Goal: Task Accomplishment & Management: Manage account settings

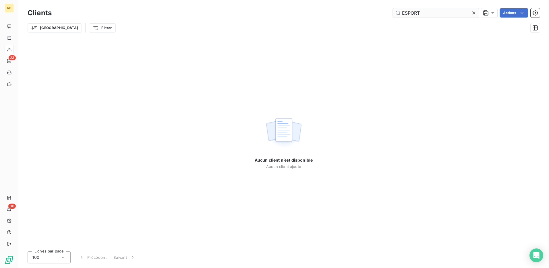
click at [415, 10] on input "ESPORT" at bounding box center [436, 12] width 86 height 9
click at [415, 11] on input "ESPORT" at bounding box center [436, 12] width 86 height 9
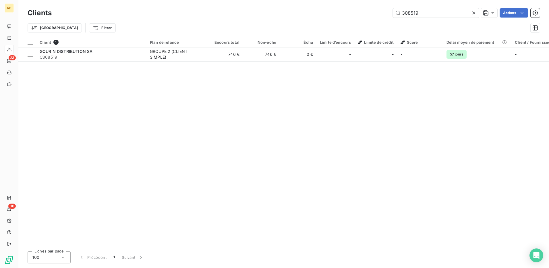
type input "308519"
click at [332, 61] on table "Client 1 Plan de relance Encours total Non-échu Échu Limite d’encours Limite de…" at bounding box center [358, 49] width 680 height 24
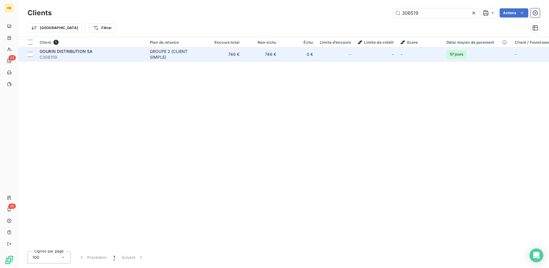
click at [329, 54] on div "-" at bounding box center [335, 54] width 31 height 9
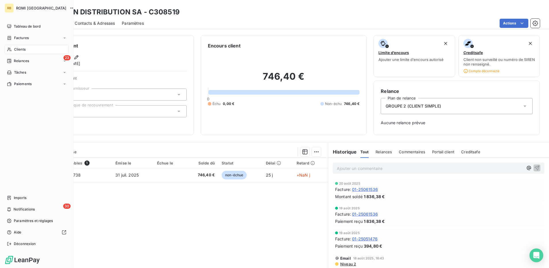
click at [11, 51] on icon at bounding box center [9, 49] width 5 height 5
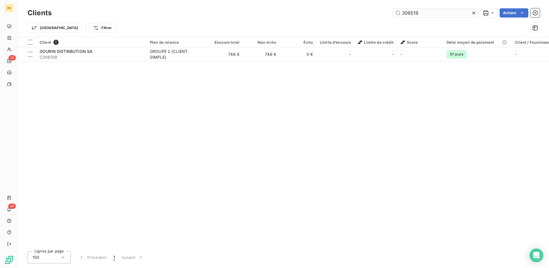
click at [402, 13] on input "308519" at bounding box center [436, 12] width 86 height 9
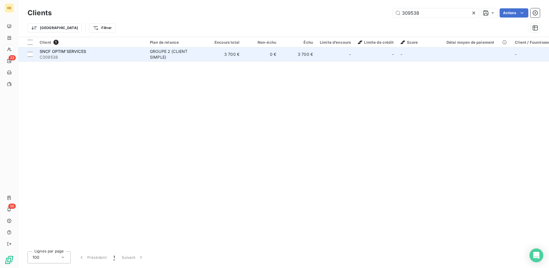
type input "309538"
click at [283, 57] on td "3 700 €" at bounding box center [298, 54] width 37 height 14
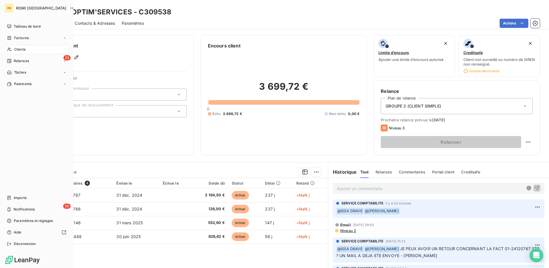
click at [16, 49] on span "Clients" at bounding box center [19, 49] width 11 height 5
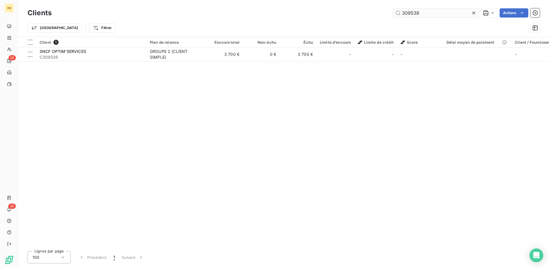
click at [416, 16] on input "309538" at bounding box center [436, 12] width 86 height 9
click at [414, 14] on input "309538" at bounding box center [436, 12] width 86 height 9
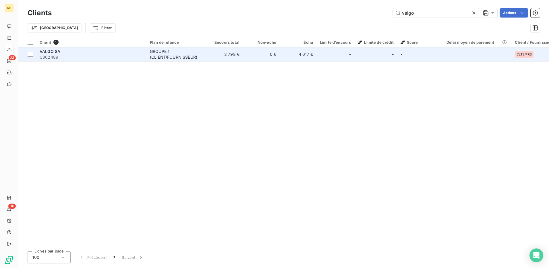
type input "valgo"
click at [190, 53] on div "GROUPE 1 (CLIENT/FOURNISSEUR)" at bounding box center [176, 54] width 53 height 11
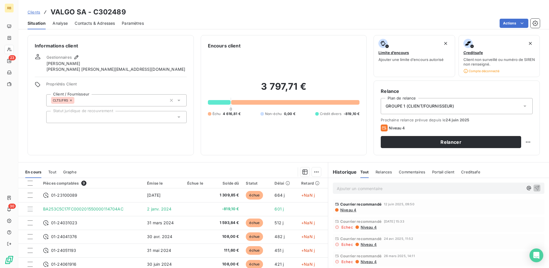
click at [103, 21] on span "Contacts & Adresses" at bounding box center [95, 23] width 40 height 6
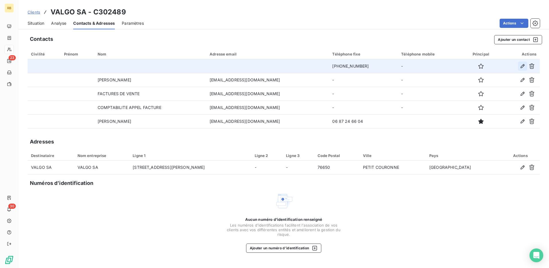
click at [521, 66] on icon "button" at bounding box center [523, 66] width 6 height 6
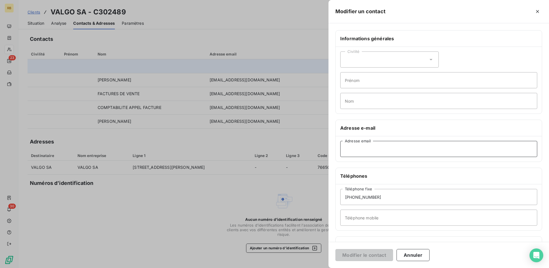
paste input "[EMAIL_ADDRESS][DOMAIN_NAME]"
type input "[EMAIL_ADDRESS][DOMAIN_NAME]"
click at [363, 255] on button "Modifier le contact" at bounding box center [365, 255] width 58 height 12
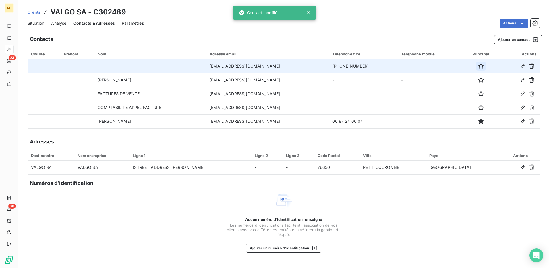
click at [482, 67] on button "button" at bounding box center [481, 65] width 9 height 9
click at [38, 24] on span "Situation" at bounding box center [36, 23] width 17 height 6
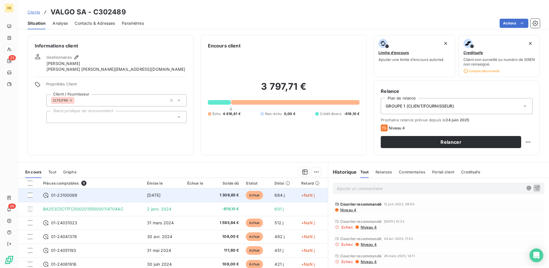
click at [77, 192] on td "01-23100089" at bounding box center [92, 195] width 104 height 14
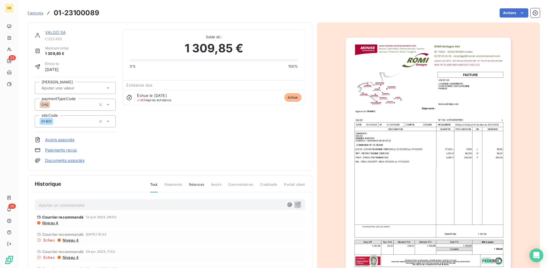
click at [422, 107] on img "button" at bounding box center [428, 155] width 165 height 234
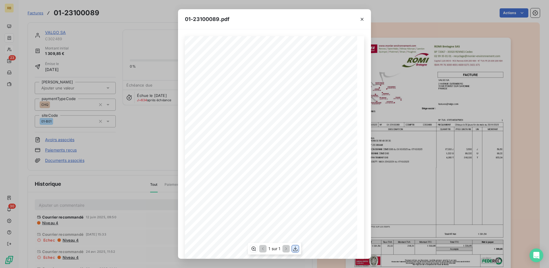
click at [294, 248] on icon "button" at bounding box center [295, 248] width 5 height 5
click at [74, 103] on div "01-23100089.pdf C302489 FACTURE 01-23100089 [DATE] VALGO SA [STREET_ADDRESS] N°…" at bounding box center [274, 134] width 549 height 268
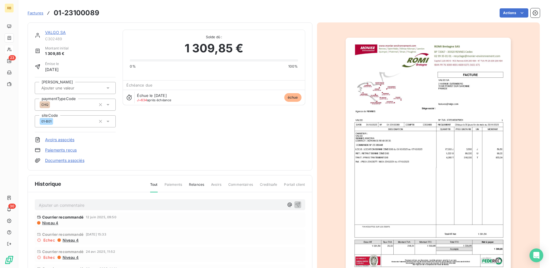
click at [56, 34] on link "VALGO SA" at bounding box center [55, 32] width 21 height 5
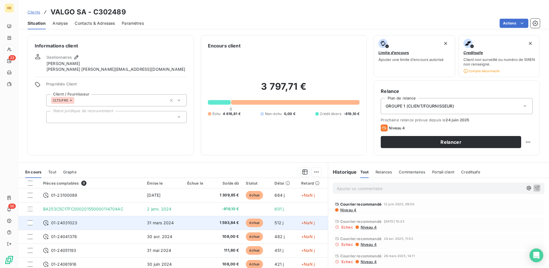
click at [67, 221] on span "01-24031023" at bounding box center [64, 223] width 26 height 6
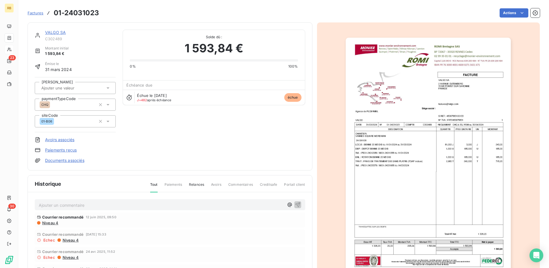
click at [382, 130] on img "button" at bounding box center [428, 155] width 165 height 234
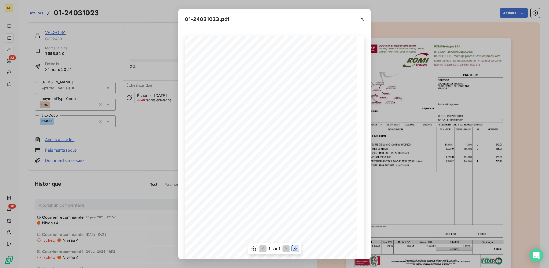
click at [298, 251] on icon "button" at bounding box center [296, 249] width 6 height 6
drag, startPoint x: 142, startPoint y: 40, endPoint x: 97, endPoint y: 41, distance: 44.8
click at [140, 41] on div "01-24031023.pdf C302489 FACTURE 01-24031023 [DATE] VALGO SA [STREET_ADDRESS] N°…" at bounding box center [274, 134] width 549 height 268
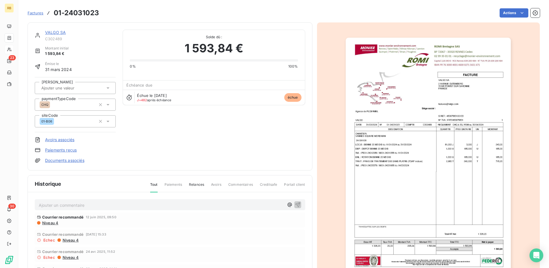
click at [64, 32] on link "VALGO SA" at bounding box center [55, 32] width 21 height 5
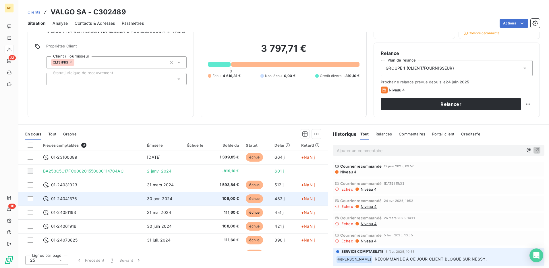
scroll to position [24, 0]
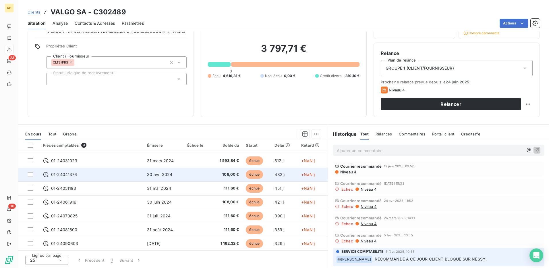
click at [51, 174] on span "01-24041376" at bounding box center [64, 175] width 26 height 6
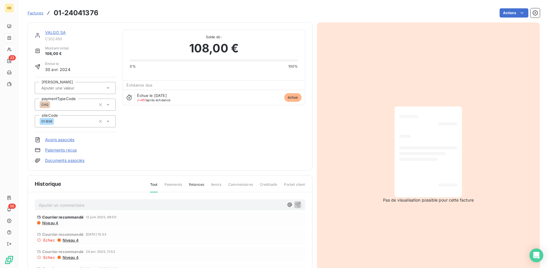
click at [57, 33] on link "VALGO SA" at bounding box center [55, 32] width 21 height 5
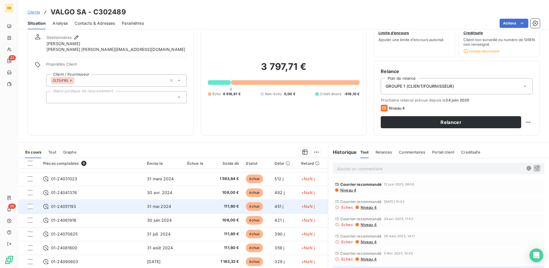
scroll to position [29, 0]
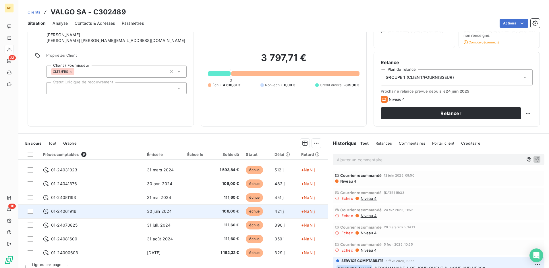
click at [70, 212] on span "01-24061916" at bounding box center [64, 211] width 26 height 6
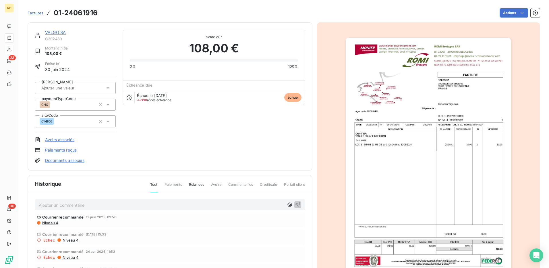
click at [429, 164] on img "button" at bounding box center [428, 155] width 165 height 234
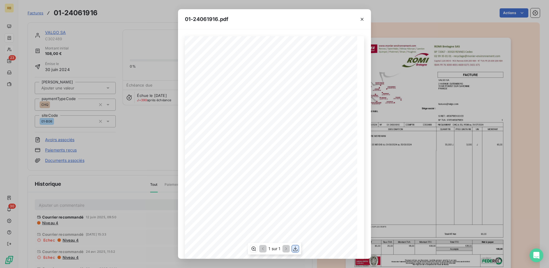
click at [297, 247] on icon "button" at bounding box center [296, 249] width 6 height 6
click at [120, 34] on div "01-24061916.pdf C302489 FACTURE 01-24061916 [DATE] VALGO SA [STREET_ADDRESS] N°…" at bounding box center [274, 134] width 549 height 268
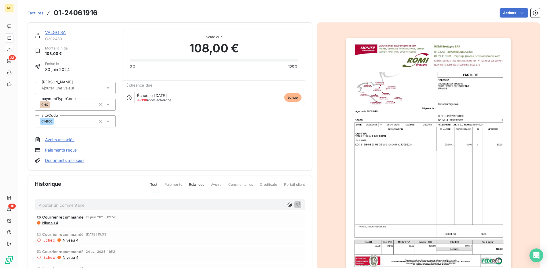
click at [53, 34] on link "VALGO SA" at bounding box center [55, 32] width 21 height 5
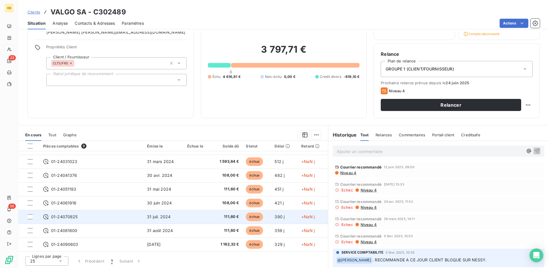
scroll to position [38, 0]
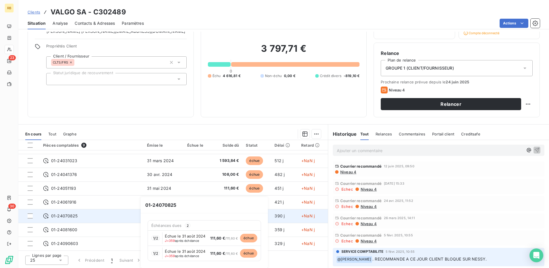
click at [64, 216] on span "01-24070825" at bounding box center [64, 216] width 27 height 6
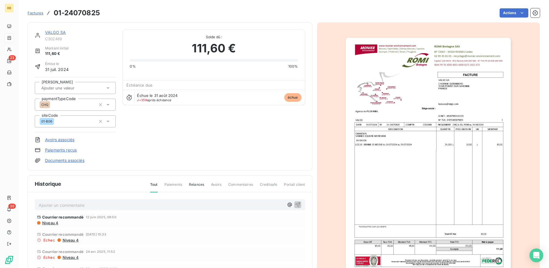
click at [434, 111] on img "button" at bounding box center [428, 155] width 165 height 234
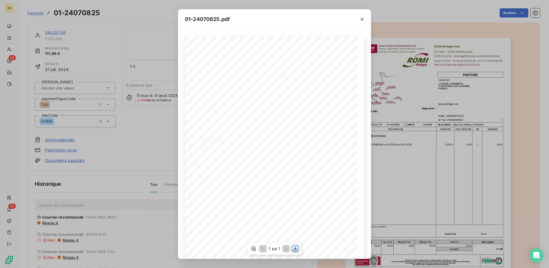
click at [293, 247] on icon "button" at bounding box center [296, 249] width 6 height 6
click at [150, 64] on div "01-24070825.pdf C302489 FACTURE 01-24070825 [DATE] VALGO SA [STREET_ADDRESS] N°…" at bounding box center [274, 134] width 549 height 268
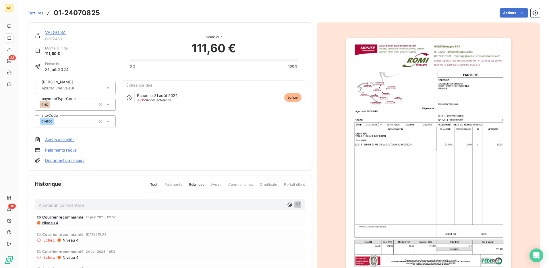
click at [60, 32] on link "VALGO SA" at bounding box center [55, 32] width 21 height 5
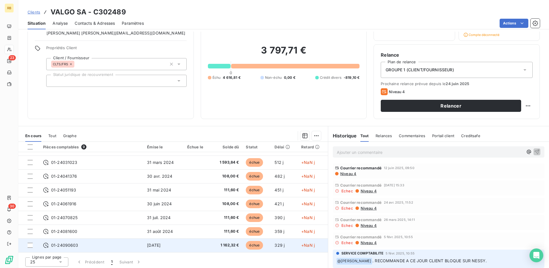
scroll to position [38, 0]
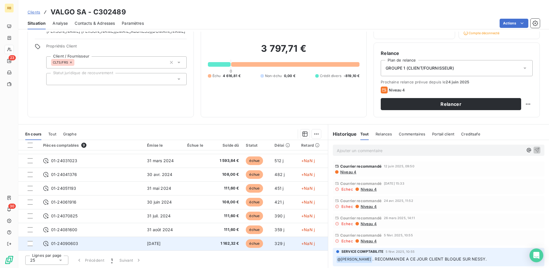
click at [56, 245] on span "01-24090603" at bounding box center [64, 243] width 27 height 6
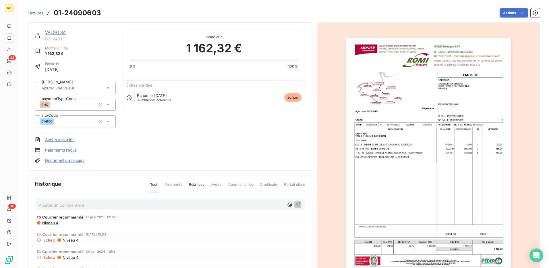
click at [411, 156] on img "button" at bounding box center [428, 155] width 165 height 234
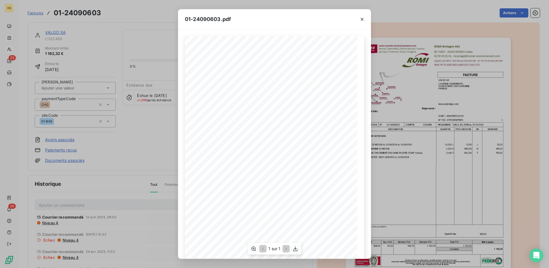
click at [301, 249] on span "Total TTC" at bounding box center [302, 248] width 11 height 2
click at [294, 246] on icon "button" at bounding box center [296, 249] width 6 height 6
drag, startPoint x: 82, startPoint y: 95, endPoint x: 77, endPoint y: 75, distance: 20.4
click at [82, 95] on div "01-24090603.pdf C302489 FACTURE 01-24090603 [DATE] VALGO SA [STREET_ADDRESS] N°…" at bounding box center [274, 134] width 549 height 268
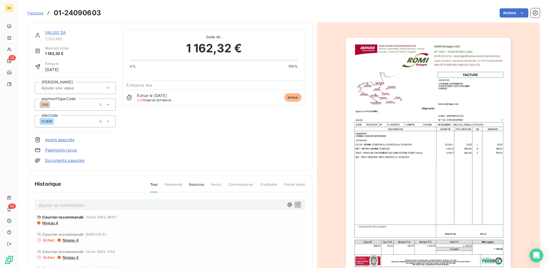
click at [63, 31] on link "VALGO SA" at bounding box center [55, 32] width 21 height 5
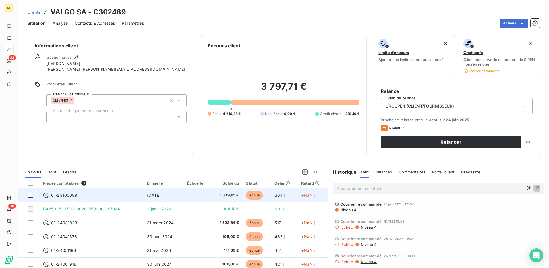
click at [30, 196] on div at bounding box center [30, 194] width 5 height 5
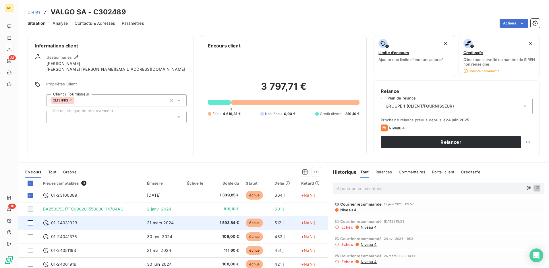
click at [29, 223] on div at bounding box center [30, 222] width 5 height 5
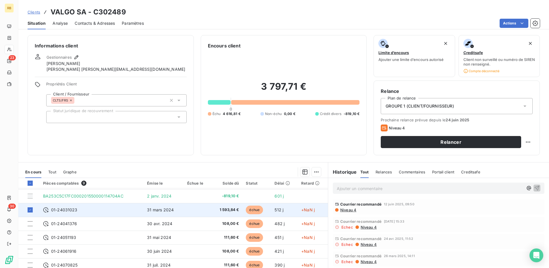
scroll to position [24, 0]
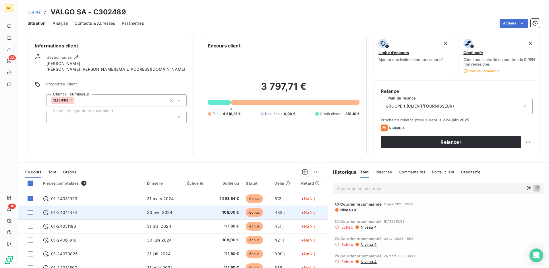
click at [30, 213] on div at bounding box center [30, 212] width 5 height 5
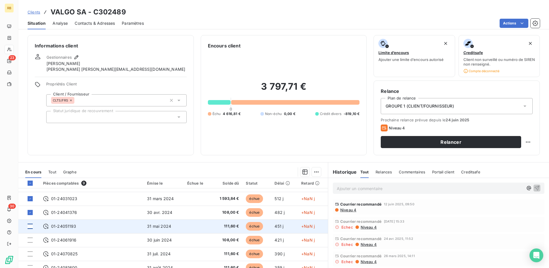
click at [31, 226] on div at bounding box center [30, 226] width 5 height 5
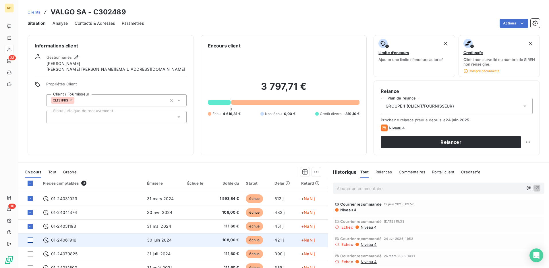
click at [32, 240] on div at bounding box center [30, 239] width 5 height 5
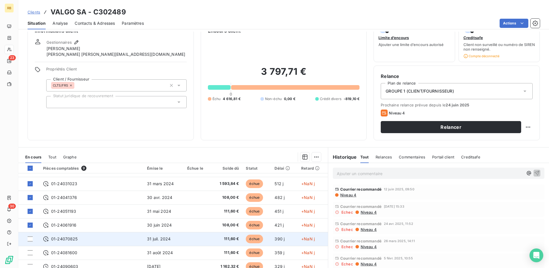
scroll to position [29, 0]
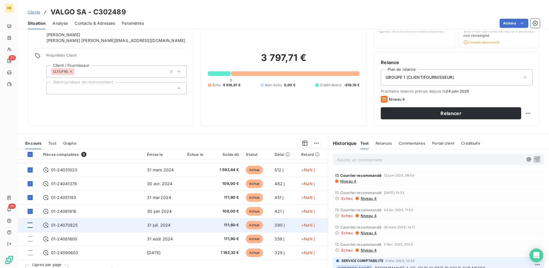
click at [29, 226] on div at bounding box center [30, 224] width 5 height 5
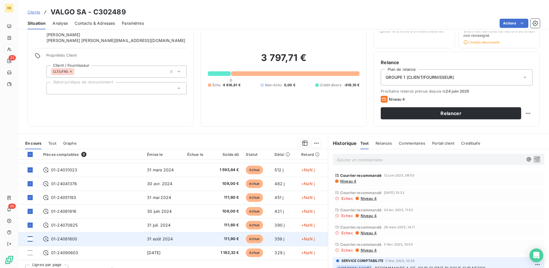
click at [31, 238] on div at bounding box center [30, 238] width 5 height 5
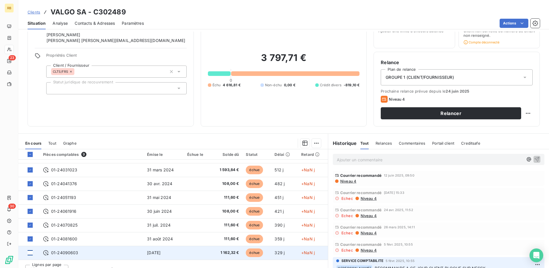
click at [32, 253] on div at bounding box center [30, 252] width 5 height 5
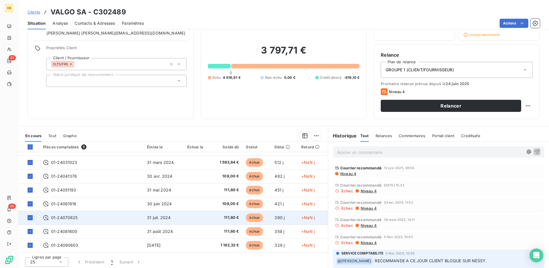
scroll to position [38, 0]
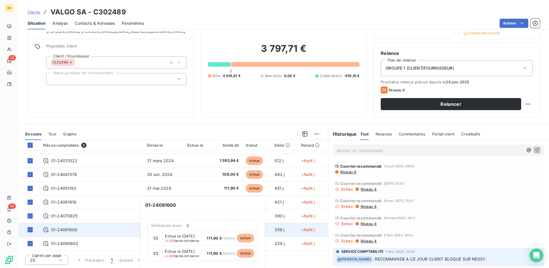
click at [53, 230] on span "01-24081600" at bounding box center [64, 230] width 26 height 6
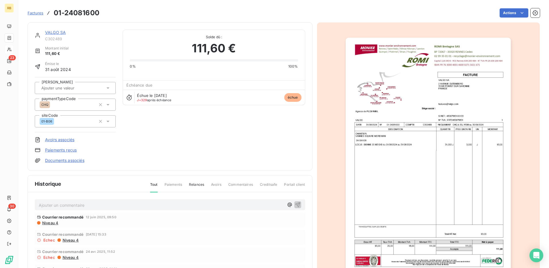
click at [417, 177] on img "button" at bounding box center [428, 155] width 165 height 234
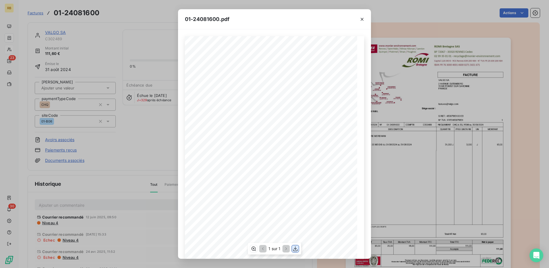
click at [296, 249] on icon "button" at bounding box center [295, 248] width 5 height 5
click at [151, 47] on div "01-24081600.pdf C302489 FACTURE 01-24081600 [DATE] VALGO SA [STREET_ADDRESS] N°…" at bounding box center [274, 134] width 549 height 268
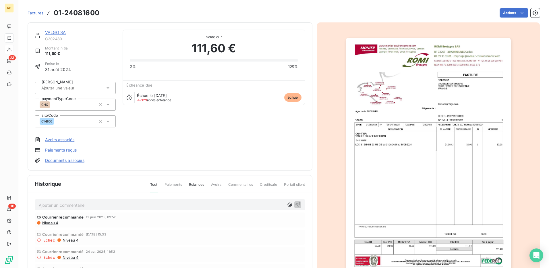
click at [57, 32] on link "VALGO SA" at bounding box center [55, 32] width 21 height 5
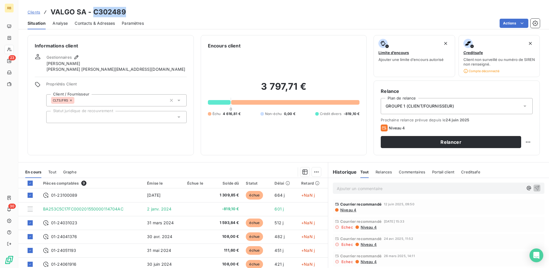
drag, startPoint x: 92, startPoint y: 10, endPoint x: 133, endPoint y: 14, distance: 41.3
click at [133, 14] on div "Clients VALGO SA - C302489" at bounding box center [283, 12] width 531 height 10
copy h3 "C302489"
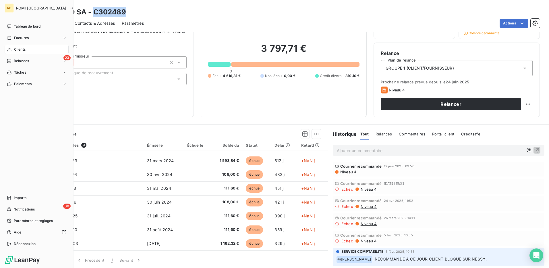
click at [18, 49] on span "Clients" at bounding box center [19, 49] width 11 height 5
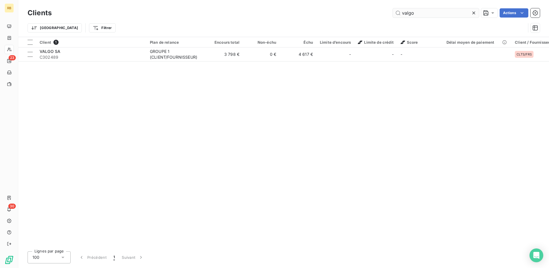
click at [408, 16] on input "valgo" at bounding box center [436, 12] width 86 height 9
type input "309582"
click at [136, 63] on div "Client 1 Plan de relance Encours total Non-échu Échu Limite d’encours Limite de…" at bounding box center [283, 141] width 531 height 209
click at [132, 61] on div "Client 1 Plan de relance Encours total Non-échu Échu Limite d’encours Limite de…" at bounding box center [283, 141] width 531 height 209
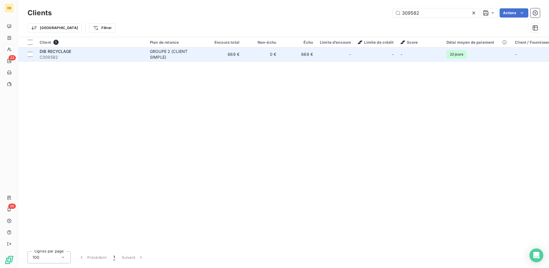
click at [240, 53] on td "668 €" at bounding box center [224, 54] width 37 height 14
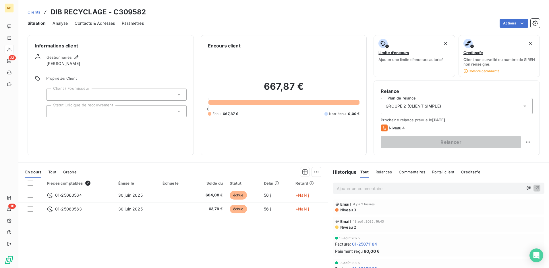
click at [363, 191] on p "Ajouter un commentaire ﻿" at bounding box center [430, 188] width 186 height 7
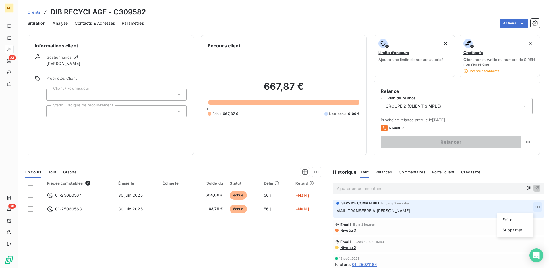
click at [529, 209] on html "RB 23 30 Clients DIB RECYCLAGE - C309582 Situation Analyse Contacts & Adresses …" at bounding box center [274, 134] width 549 height 268
click at [513, 219] on div "Editer" at bounding box center [515, 219] width 32 height 9
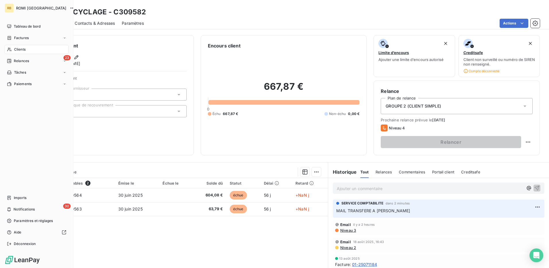
drag, startPoint x: 14, startPoint y: 48, endPoint x: 19, endPoint y: 48, distance: 5.2
click at [19, 48] on span "Clients" at bounding box center [19, 49] width 11 height 5
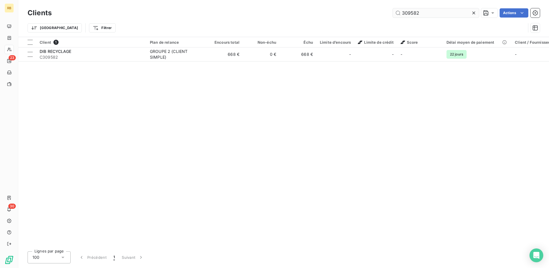
click at [406, 14] on input "309582" at bounding box center [436, 12] width 86 height 9
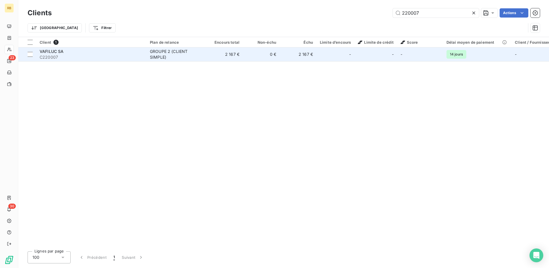
type input "220007"
click at [372, 50] on div "-" at bounding box center [376, 54] width 36 height 9
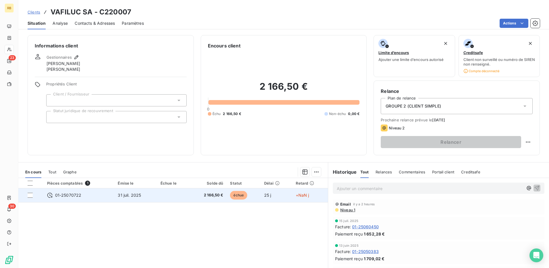
click at [64, 198] on td "01-25070722" at bounding box center [79, 195] width 71 height 14
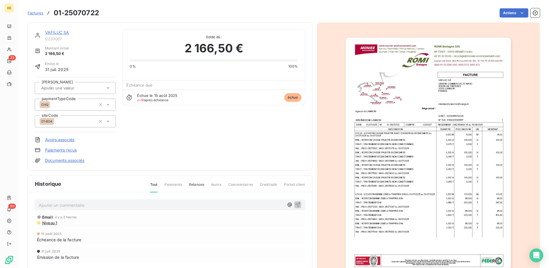
click at [385, 137] on img "button" at bounding box center [428, 155] width 165 height 234
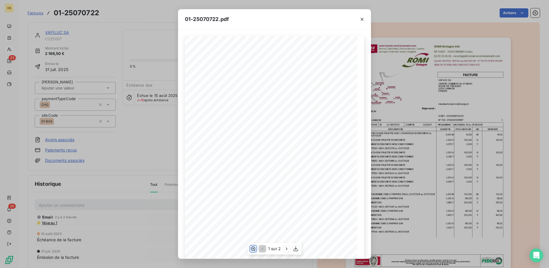
click at [254, 247] on icon "button" at bounding box center [254, 249] width 6 height 6
drag, startPoint x: 137, startPoint y: 157, endPoint x: 130, endPoint y: 139, distance: 18.5
click at [137, 154] on div "01-25070722.pdf C220007 FACTURE 01-25070722 [DATE] VAFILUC SA CENTRE COMMERCIAL…" at bounding box center [274, 134] width 549 height 268
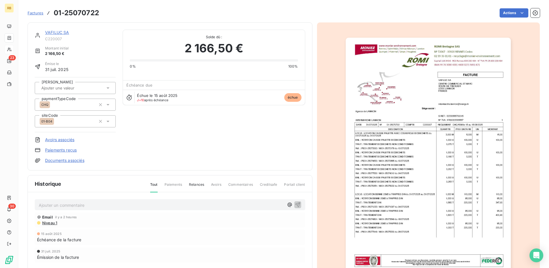
click at [50, 32] on link "VAFILUC SA" at bounding box center [57, 32] width 24 height 5
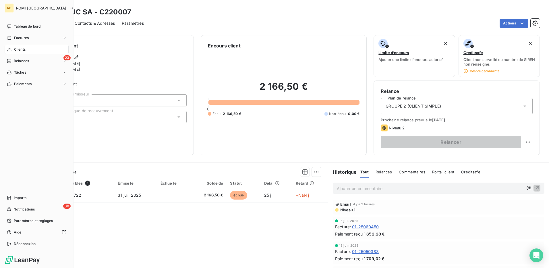
click at [17, 50] on span "Clients" at bounding box center [19, 49] width 11 height 5
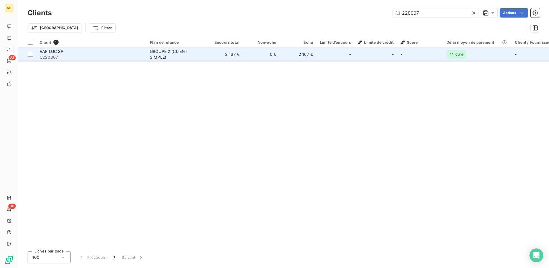
click at [49, 55] on span "C220007" at bounding box center [91, 57] width 103 height 6
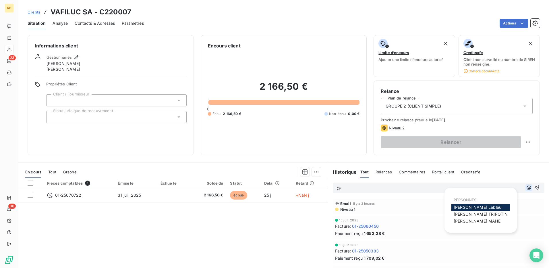
click at [526, 188] on icon "button" at bounding box center [529, 188] width 6 height 6
click at [380, 188] on p "@" at bounding box center [430, 188] width 186 height 7
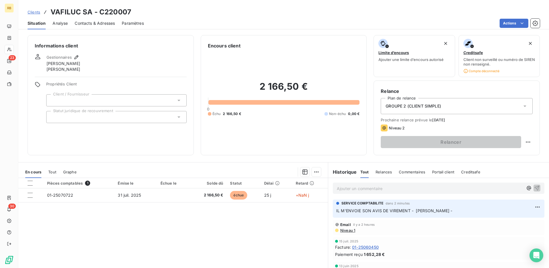
click at [100, 23] on span "Contacts & Adresses" at bounding box center [95, 23] width 40 height 6
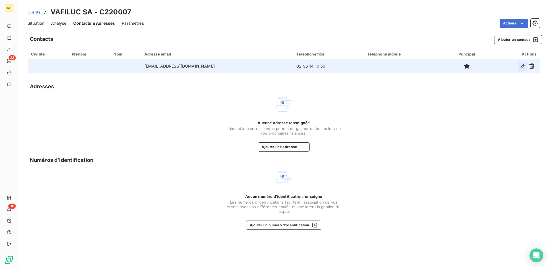
click at [524, 62] on button "button" at bounding box center [522, 65] width 9 height 9
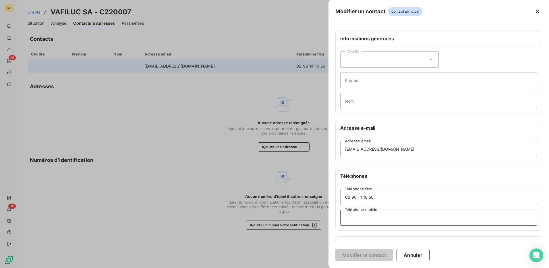
click at [370, 217] on input "Téléphone mobile" at bounding box center [438, 217] width 197 height 16
type input "02 96 14 10 53"
click at [368, 257] on button "Modifier le contact" at bounding box center [365, 255] width 58 height 12
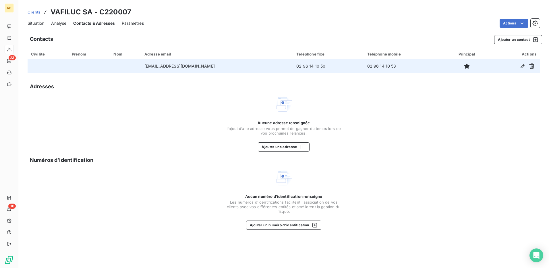
click at [38, 25] on span "Situation" at bounding box center [36, 23] width 17 height 6
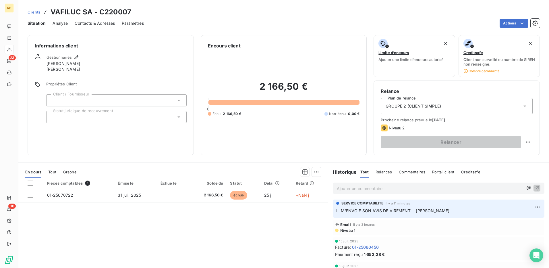
click at [211, 72] on div "2 166,50 € 0 Échu 2 166,50 € Non-échu 0,00 €" at bounding box center [284, 98] width 152 height 99
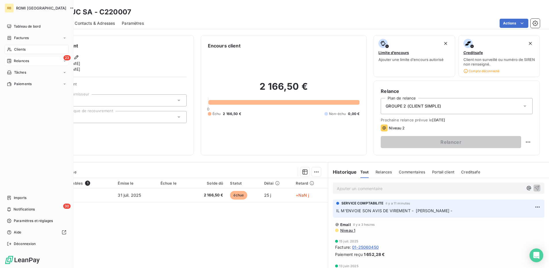
click at [22, 62] on span "Relances" at bounding box center [21, 60] width 15 height 5
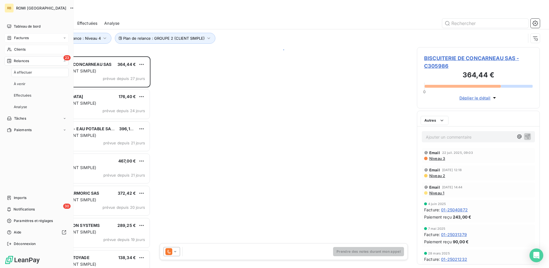
scroll to position [207, 119]
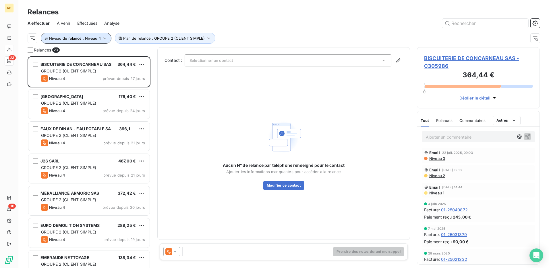
click at [97, 37] on span "Niveau de relance : Niveau 4" at bounding box center [75, 38] width 52 height 5
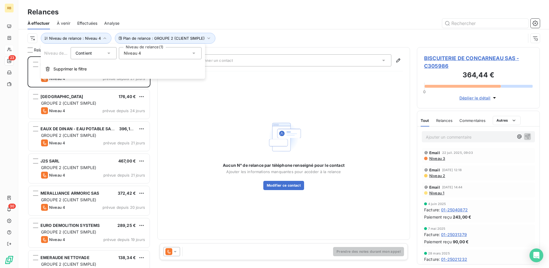
click at [140, 53] on span "Niveau 4" at bounding box center [132, 53] width 17 height 6
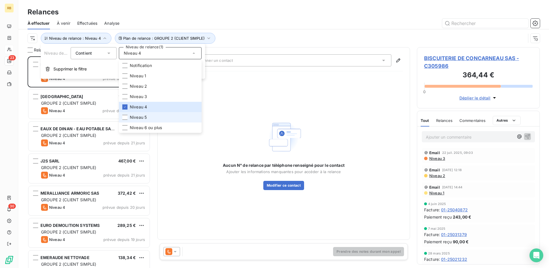
click at [145, 114] on li "Niveau 5" at bounding box center [160, 117] width 83 height 10
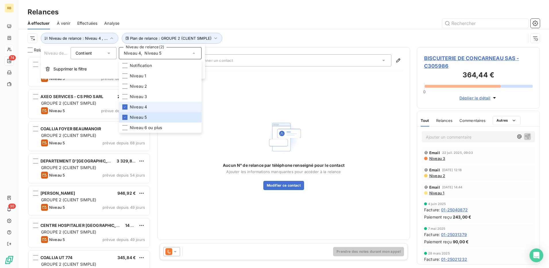
click at [143, 105] on span "Niveau 4" at bounding box center [138, 107] width 17 height 6
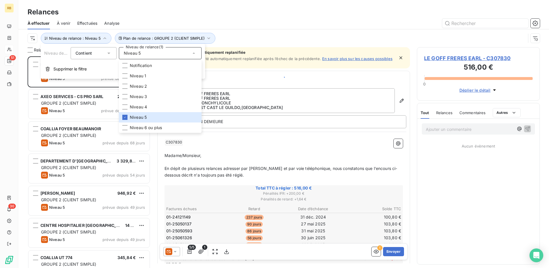
scroll to position [207, 119]
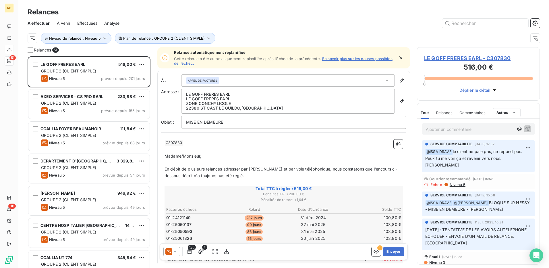
click at [263, 38] on div "Plan de relance : GROUPE 2 (CLIENT SIMPLE) Niveau de relance : Niveau 5" at bounding box center [277, 38] width 498 height 11
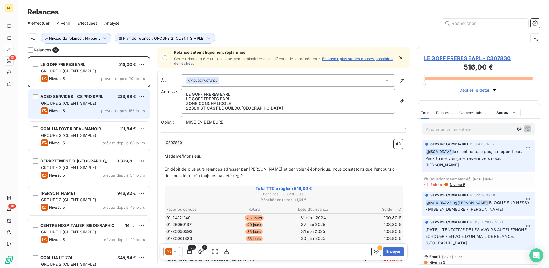
click at [81, 112] on div "Niveau 5 prévue depuis 155 jours" at bounding box center [93, 110] width 104 height 7
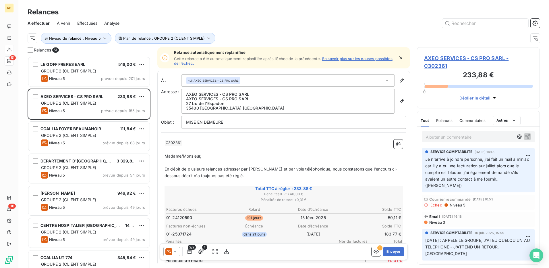
click at [172, 249] on icon at bounding box center [175, 252] width 6 height 6
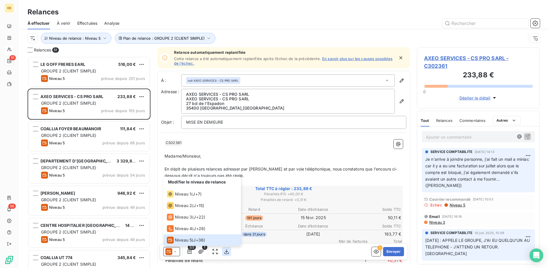
click at [230, 253] on button "button" at bounding box center [226, 251] width 9 height 9
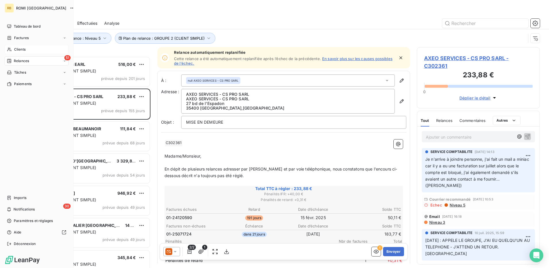
click at [19, 48] on span "Clients" at bounding box center [19, 49] width 11 height 5
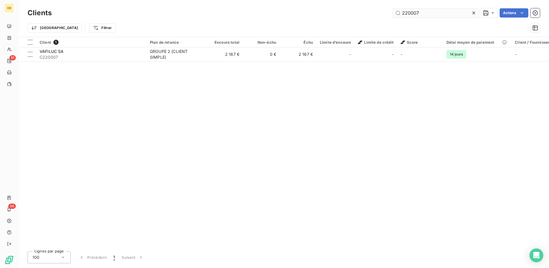
click at [409, 17] on input "220007" at bounding box center [436, 12] width 86 height 9
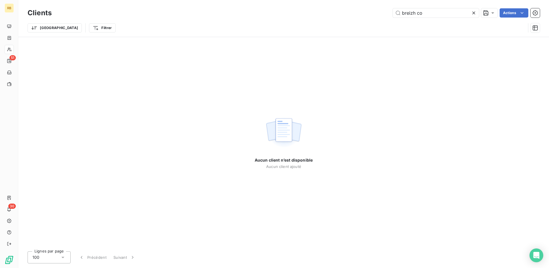
drag, startPoint x: 431, startPoint y: 14, endPoint x: 375, endPoint y: 19, distance: 56.2
click at [375, 19] on div "Clients breizh co Actions Trier Filtrer" at bounding box center [284, 22] width 513 height 30
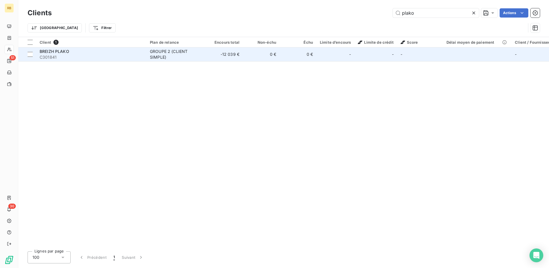
type input "plako"
click at [124, 49] on div "BREIZH PLAKO" at bounding box center [91, 52] width 103 height 6
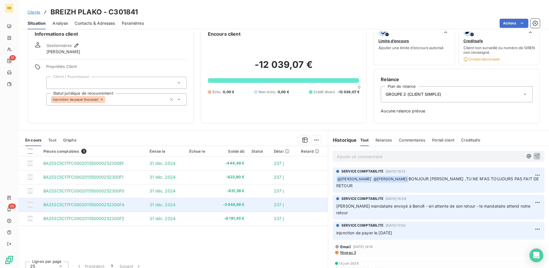
scroll to position [18, 0]
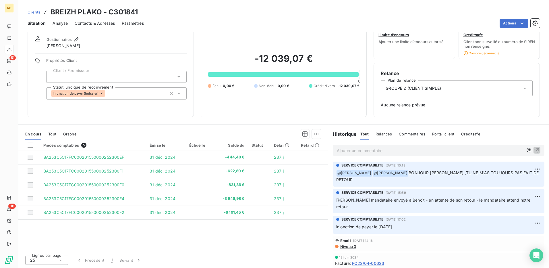
click at [85, 12] on h3 "BREIZH PLAKO - C301841" at bounding box center [94, 12] width 87 height 10
copy h3 "BREIZH PLAKO - C301841"
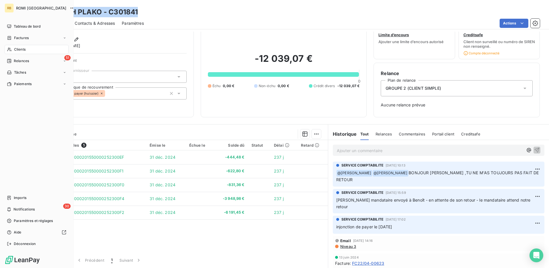
click at [17, 48] on span "Clients" at bounding box center [19, 49] width 11 height 5
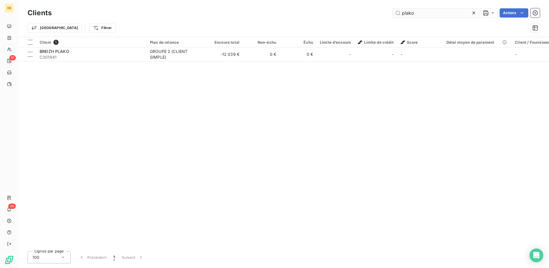
click at [412, 17] on input "plako" at bounding box center [436, 12] width 86 height 9
click at [412, 16] on input "plako" at bounding box center [436, 12] width 86 height 9
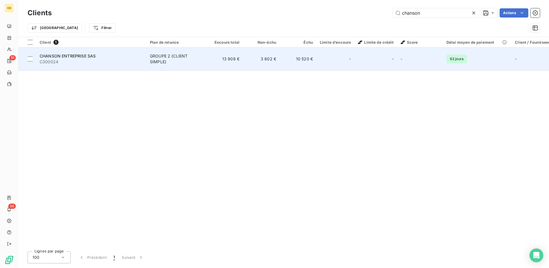
type input "chanson"
click at [166, 59] on div "GROUPE 2 (CLIENT SIMPLE)" at bounding box center [176, 58] width 53 height 11
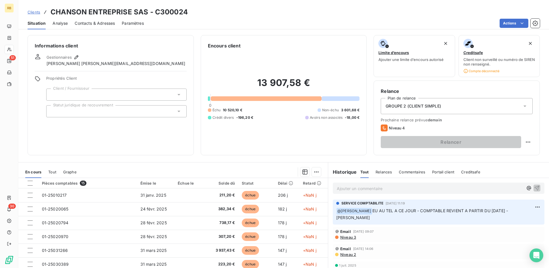
click at [102, 25] on span "Contacts & Adresses" at bounding box center [95, 23] width 40 height 6
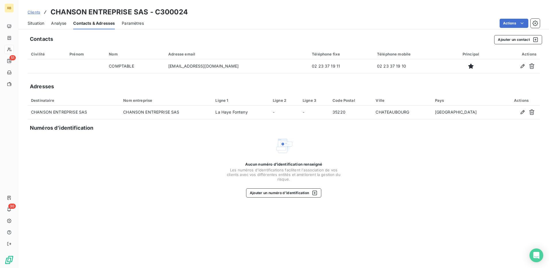
click at [36, 23] on span "Situation" at bounding box center [36, 23] width 17 height 6
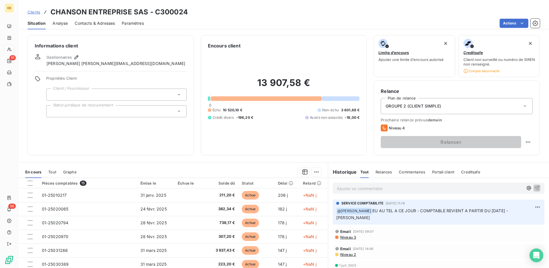
click at [98, 21] on span "Contacts & Adresses" at bounding box center [95, 23] width 40 height 6
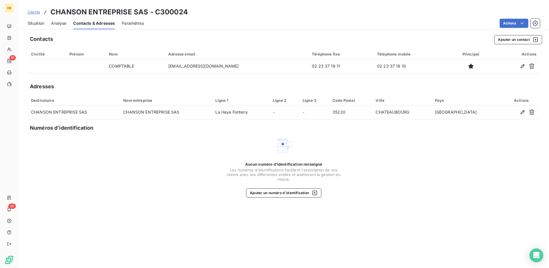
click at [41, 24] on span "Situation" at bounding box center [36, 23] width 17 height 6
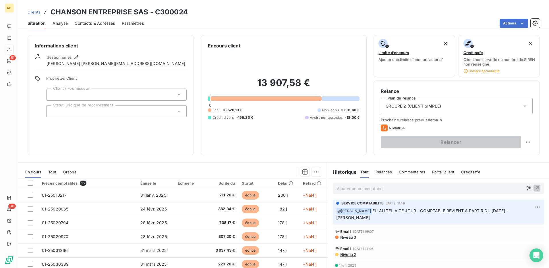
click at [349, 235] on span "Niveau 3" at bounding box center [348, 237] width 16 height 5
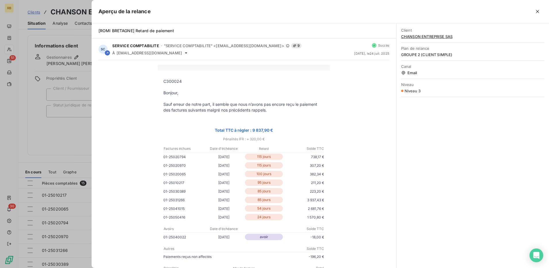
click at [63, 65] on div at bounding box center [274, 134] width 549 height 268
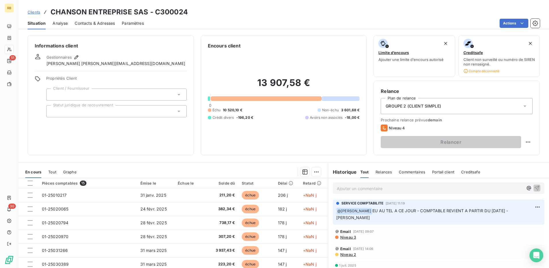
click at [89, 20] on div "Contacts & Adresses" at bounding box center [95, 23] width 40 height 12
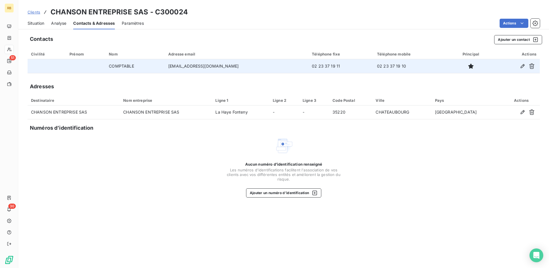
drag, startPoint x: 160, startPoint y: 67, endPoint x: 246, endPoint y: 67, distance: 86.8
click at [246, 67] on tr "COMPTABLE [EMAIL_ADDRESS][DOMAIN_NAME] 02 23 37 19 11 02 23 37 19 10" at bounding box center [284, 66] width 513 height 14
copy tr "[EMAIL_ADDRESS][DOMAIN_NAME]"
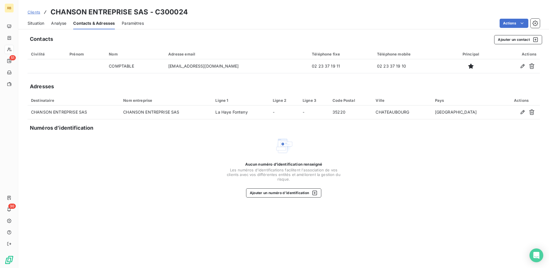
click at [38, 24] on span "Situation" at bounding box center [36, 23] width 17 height 6
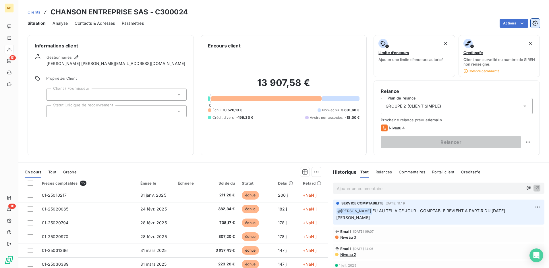
click at [535, 22] on icon "button" at bounding box center [536, 23] width 6 height 6
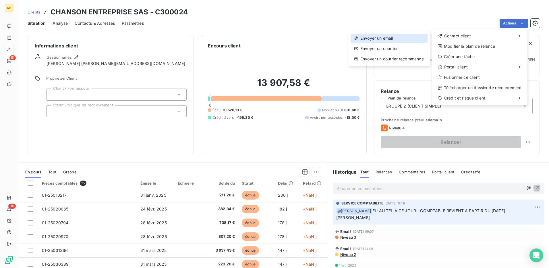
click at [413, 36] on div "Envoyer un email" at bounding box center [389, 38] width 77 height 9
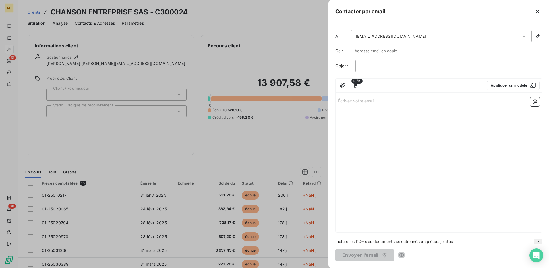
click at [360, 49] on input "text" at bounding box center [386, 51] width 62 height 9
click at [376, 65] on p "﻿" at bounding box center [449, 66] width 177 height 7
click at [538, 11] on icon "button" at bounding box center [538, 12] width 6 height 6
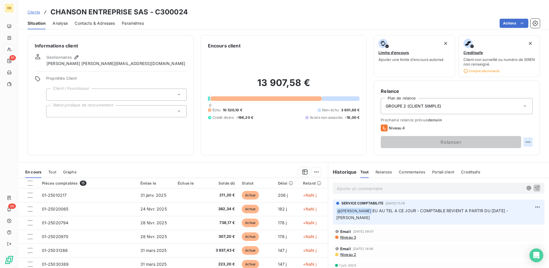
click at [527, 144] on html "RB 51 30 Clients CHANSON ENTREPRISE SAS - C300024 Situation Analyse Contacts & …" at bounding box center [274, 134] width 549 height 268
click at [495, 155] on div "Replanifier cette action" at bounding box center [500, 154] width 51 height 9
select select "7"
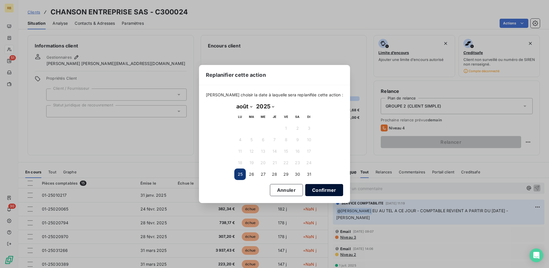
click at [317, 189] on button "Confirmer" at bounding box center [324, 190] width 38 height 12
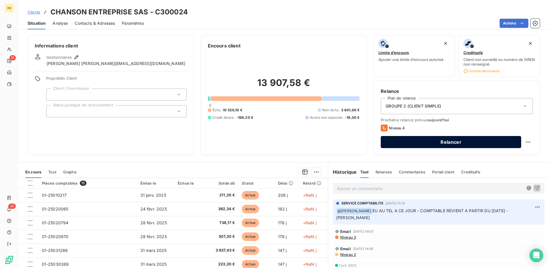
click at [436, 138] on button "Relancer" at bounding box center [451, 142] width 140 height 12
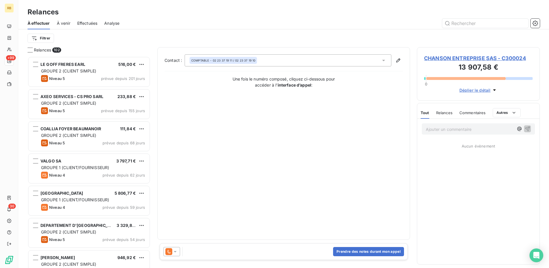
scroll to position [207, 119]
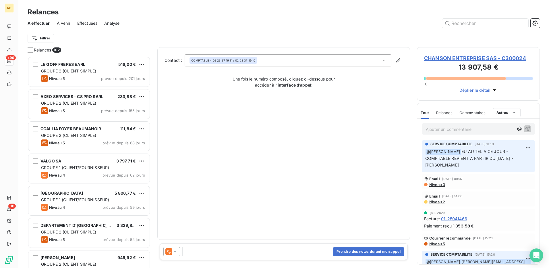
click at [457, 56] on span "CHANSON ENTREPRISE SAS - C300024" at bounding box center [478, 58] width 109 height 8
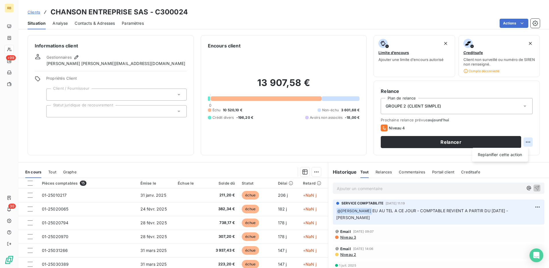
click at [527, 141] on html "RB +99 30 Clients CHANSON ENTREPRISE SAS - C300024 Situation Analyse Contacts &…" at bounding box center [274, 134] width 549 height 268
click at [495, 157] on div "Replanifier cette action" at bounding box center [500, 154] width 51 height 9
select select "7"
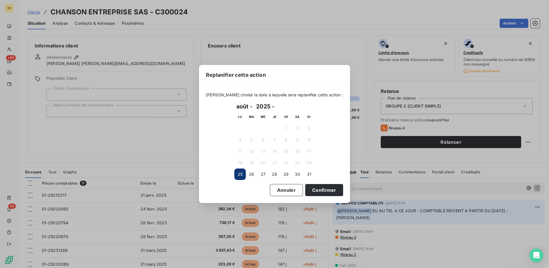
click at [401, 174] on div "Replanifier cette action [PERSON_NAME] choisir la date à laquelle sera replanif…" at bounding box center [274, 134] width 549 height 268
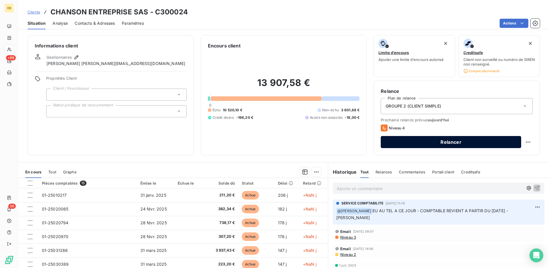
click at [408, 144] on button "Relancer" at bounding box center [451, 142] width 140 height 12
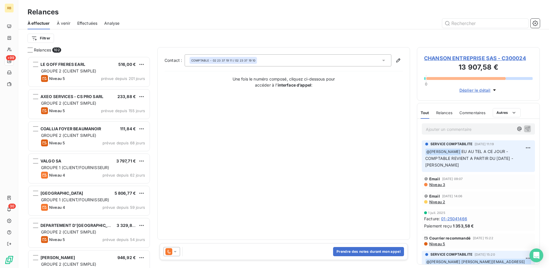
scroll to position [207, 119]
click at [173, 258] on div "Prendre des notes durant mon appel" at bounding box center [284, 251] width 248 height 17
click at [174, 254] on icon at bounding box center [175, 252] width 6 height 6
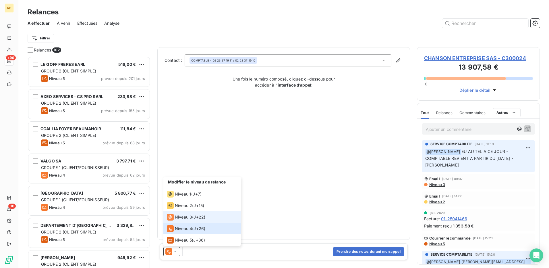
click at [182, 217] on span "Niveau 3" at bounding box center [183, 217] width 17 height 6
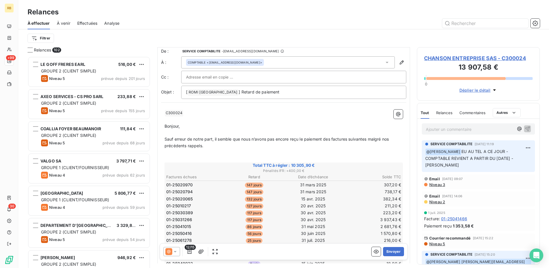
scroll to position [0, 0]
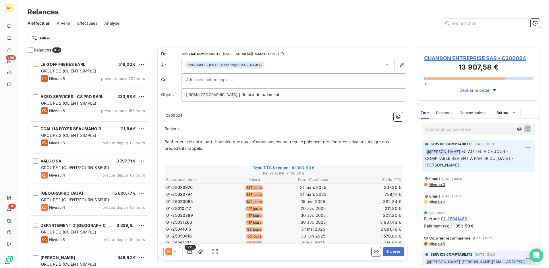
drag, startPoint x: 163, startPoint y: 142, endPoint x: 197, endPoint y: 145, distance: 34.0
click at [170, 142] on span "Sauf erreur de notre part, il semble que nous n’avons pas encore reçu le paieme…" at bounding box center [278, 144] width 226 height 11
drag, startPoint x: 162, startPoint y: 142, endPoint x: 208, endPoint y: 152, distance: 47.0
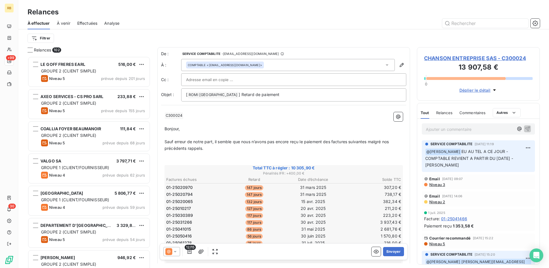
click at [167, 142] on span "Sauf erreur de notre part, il semble que nous n’avons pas encore reçu le paieme…" at bounding box center [278, 144] width 226 height 11
click at [168, 142] on span "Sauf erreur de notre part, il semble que nous n’avons pas encore reçu le paieme…" at bounding box center [278, 144] width 226 height 11
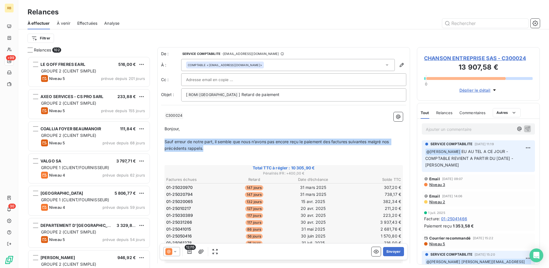
click at [168, 142] on span "Sauf erreur de notre part, il semble que nous n’avons pas encore reçu le paieme…" at bounding box center [278, 144] width 226 height 11
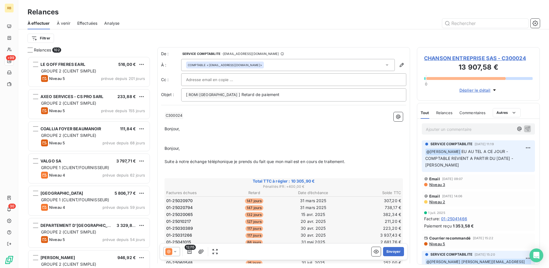
click at [172, 251] on icon at bounding box center [168, 251] width 7 height 7
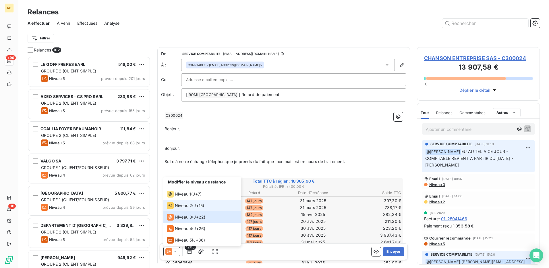
click at [179, 206] on span "Niveau 2" at bounding box center [183, 206] width 17 height 6
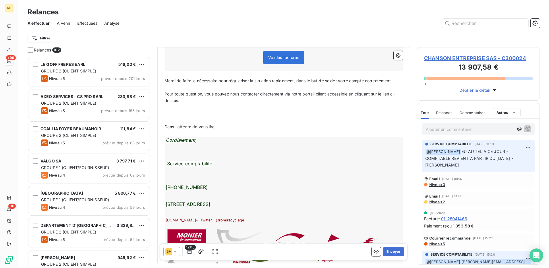
scroll to position [288, 0]
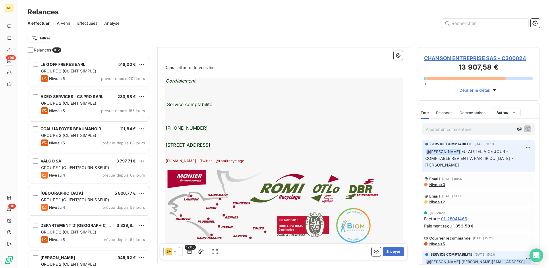
click at [168, 251] on icon at bounding box center [168, 251] width 7 height 7
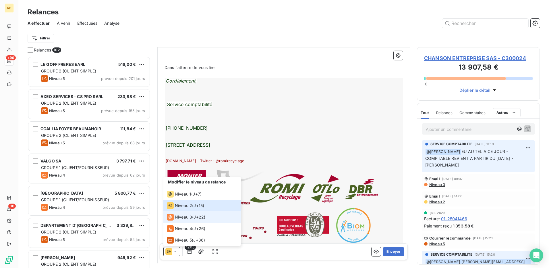
click at [179, 218] on span "Niveau 3" at bounding box center [183, 217] width 17 height 6
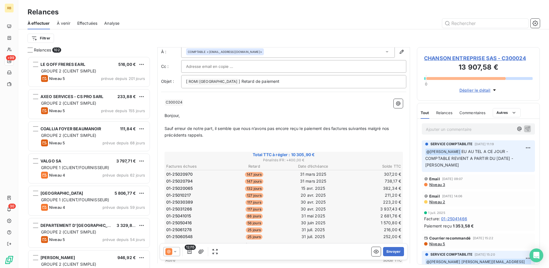
scroll to position [0, 0]
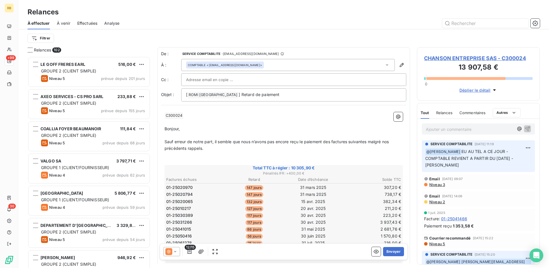
drag, startPoint x: 162, startPoint y: 142, endPoint x: 186, endPoint y: 150, distance: 25.9
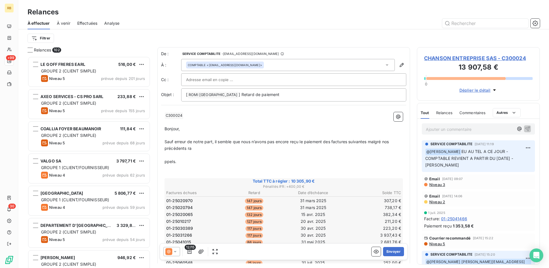
drag, startPoint x: 170, startPoint y: 155, endPoint x: 171, endPoint y: 160, distance: 5.2
click at [170, 156] on p "﻿" at bounding box center [284, 155] width 238 height 7
drag, startPoint x: 170, startPoint y: 163, endPoint x: 171, endPoint y: 146, distance: 17.8
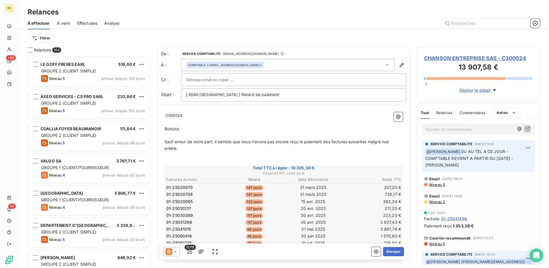
click at [165, 141] on span "Sauf erreur de notre part, il semble que nous n’avons pas encore reçu le paieme…" at bounding box center [278, 144] width 226 height 11
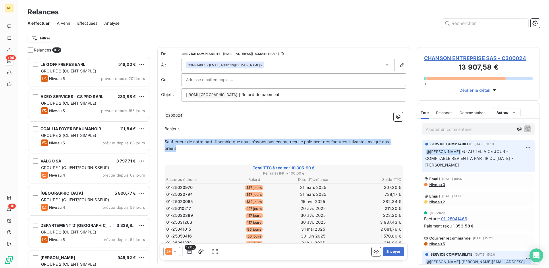
drag, startPoint x: 165, startPoint y: 141, endPoint x: 174, endPoint y: 152, distance: 13.6
click at [174, 152] on p "Sauf erreur de notre part, il semble que nous n’avons pas encore reçu le paieme…" at bounding box center [284, 144] width 238 height 13
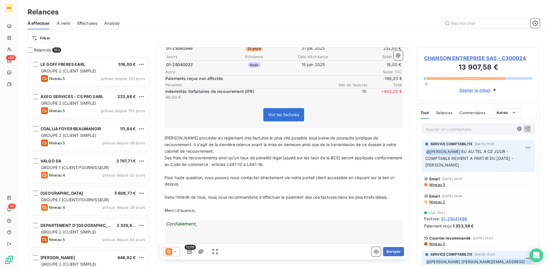
scroll to position [230, 0]
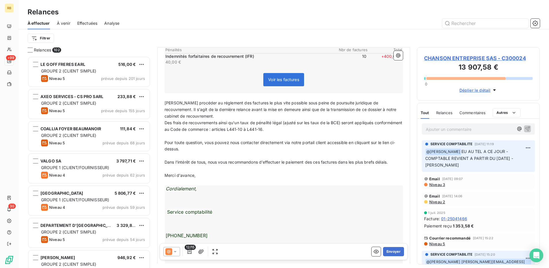
click at [215, 103] on span "[PERSON_NAME] procéder au réglement des factures le plus vite possible sous pei…" at bounding box center [281, 109] width 233 height 18
click at [209, 103] on span "[PERSON_NAME] procéder au réglement des factures le plus vite possible sous pei…" at bounding box center [281, 109] width 233 height 18
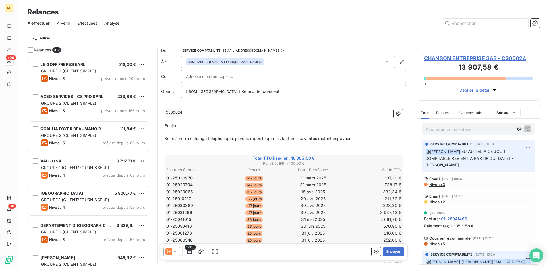
scroll to position [0, 0]
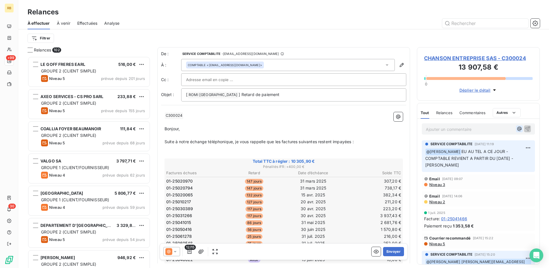
click at [517, 132] on button "button" at bounding box center [519, 128] width 7 height 7
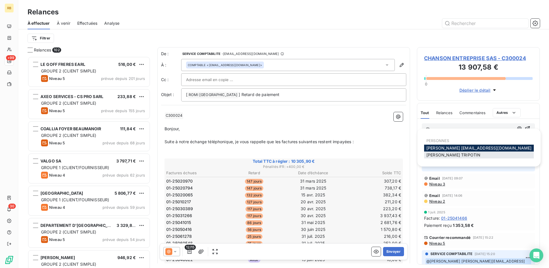
click at [445, 156] on span "[PERSON_NAME]" at bounding box center [454, 154] width 54 height 5
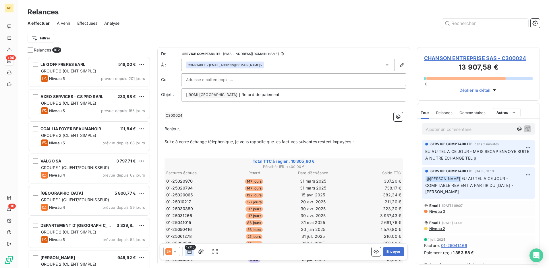
click at [188, 253] on icon "button" at bounding box center [190, 252] width 6 height 6
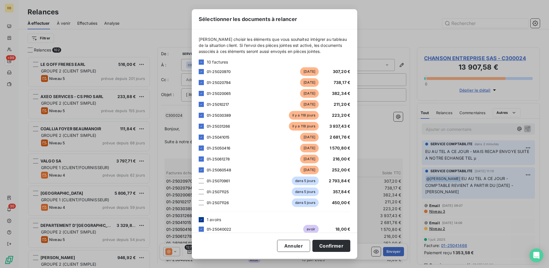
click at [201, 220] on icon at bounding box center [201, 219] width 3 height 3
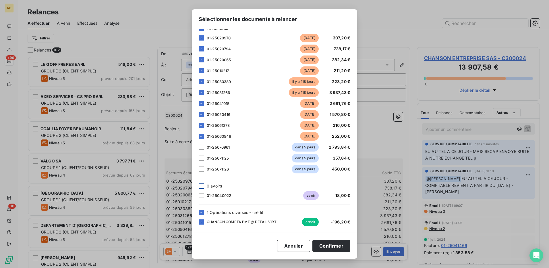
scroll to position [34, 0]
click at [202, 214] on div at bounding box center [201, 211] width 5 height 5
click at [329, 245] on button "Confirmer" at bounding box center [332, 246] width 38 height 12
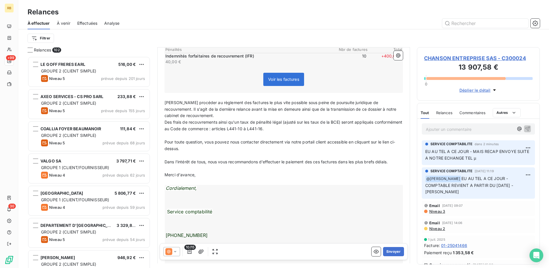
scroll to position [201, 0]
click at [388, 250] on button "Envoyer" at bounding box center [393, 251] width 21 height 9
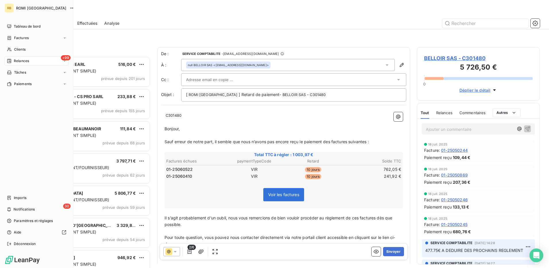
click at [17, 60] on span "Relances" at bounding box center [21, 60] width 15 height 5
click at [25, 48] on span "Clients" at bounding box center [19, 49] width 11 height 5
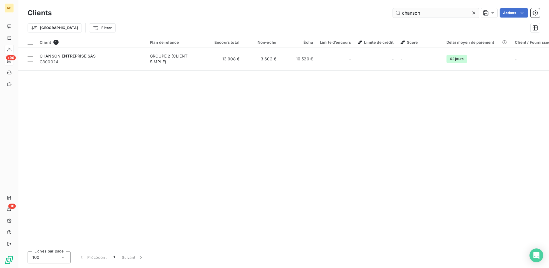
click at [415, 14] on input "chanson" at bounding box center [436, 12] width 86 height 9
type input "BATI BL"
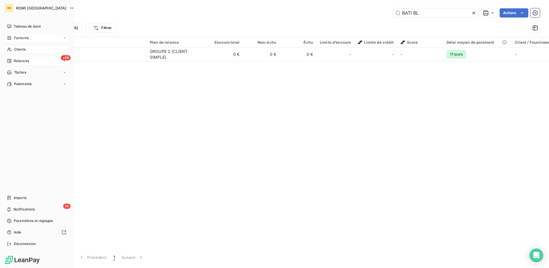
click at [20, 39] on span "Factures" at bounding box center [21, 37] width 15 height 5
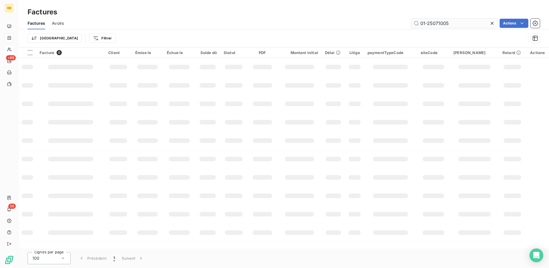
click at [438, 24] on input "01-25071005" at bounding box center [454, 23] width 86 height 9
drag, startPoint x: 438, startPoint y: 24, endPoint x: 491, endPoint y: 34, distance: 53.7
click at [438, 24] on input "01-25071005" at bounding box center [454, 23] width 86 height 9
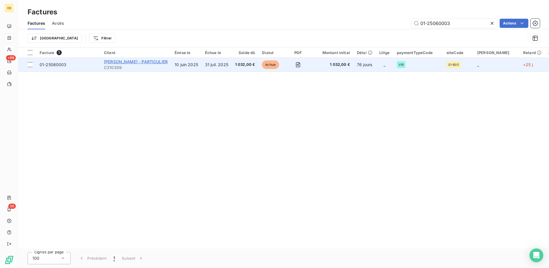
type input "01-25060003"
click at [156, 63] on span "[PERSON_NAME] - PARTICULIER" at bounding box center [136, 61] width 64 height 5
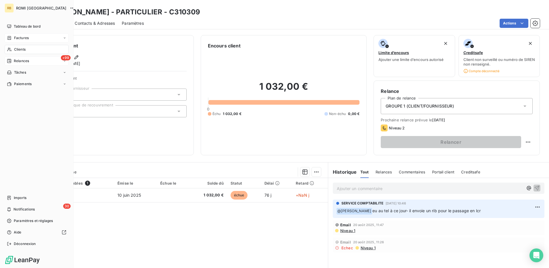
click at [22, 46] on div "Clients" at bounding box center [37, 49] width 64 height 9
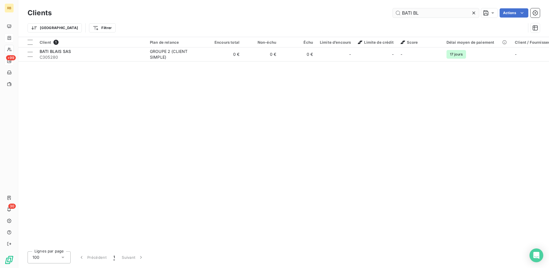
click at [406, 12] on input "BATI BL" at bounding box center [436, 12] width 86 height 9
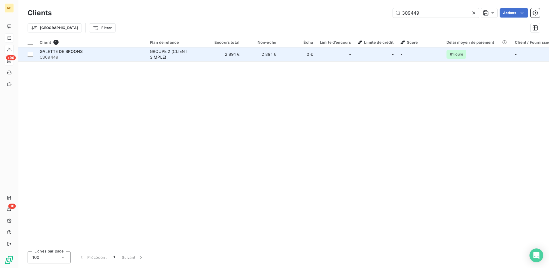
type input "309449"
click at [300, 58] on td "0 €" at bounding box center [298, 54] width 37 height 14
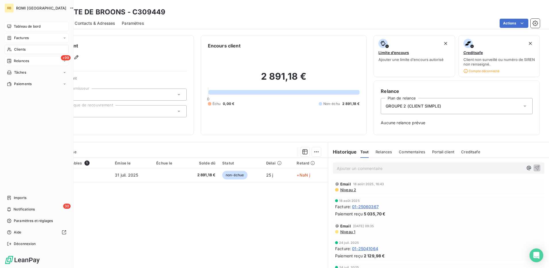
click at [22, 28] on span "Tableau de bord" at bounding box center [27, 26] width 27 height 5
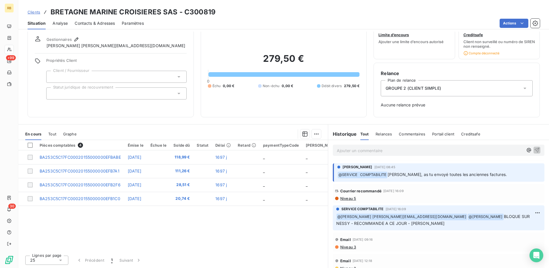
scroll to position [115, 0]
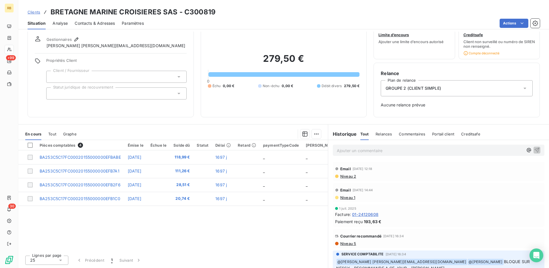
click at [340, 177] on span "Niveau 2" at bounding box center [348, 176] width 16 height 5
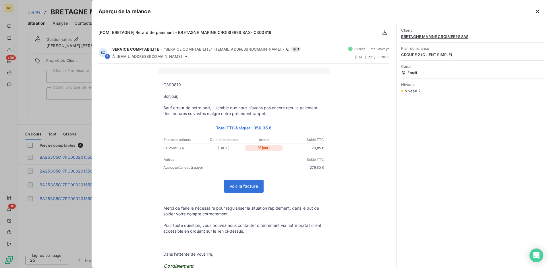
click at [57, 205] on div at bounding box center [274, 134] width 549 height 268
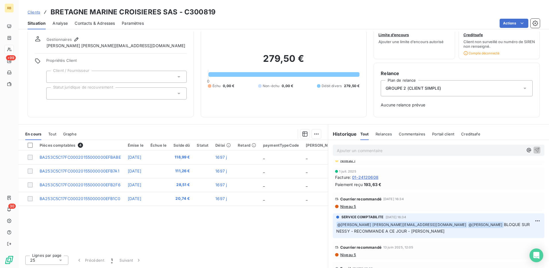
scroll to position [172, 0]
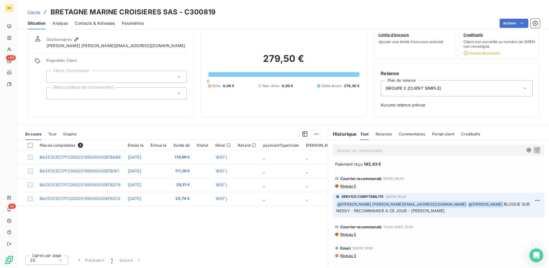
click at [342, 233] on span "Niveau 5" at bounding box center [348, 234] width 16 height 5
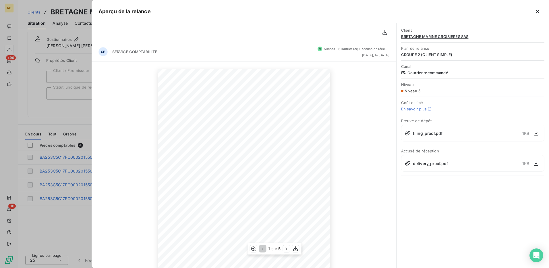
scroll to position [52, 0]
click at [288, 248] on icon "button" at bounding box center [287, 249] width 6 height 6
click at [286, 248] on icon "button" at bounding box center [287, 249] width 6 height 6
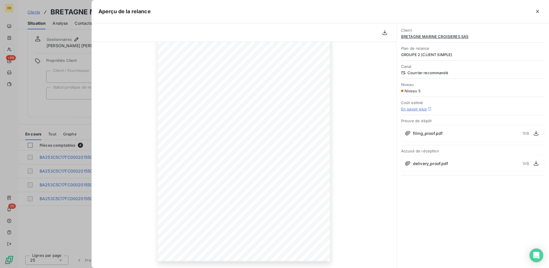
click at [47, 231] on div at bounding box center [274, 134] width 549 height 268
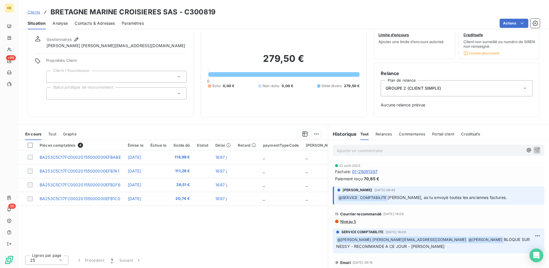
scroll to position [0, 0]
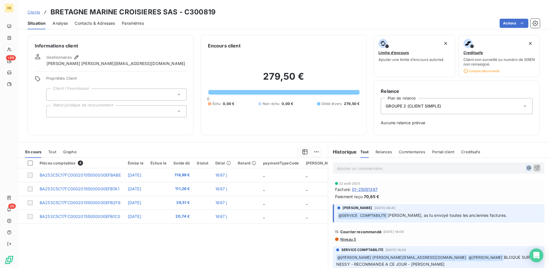
click at [527, 167] on icon "button" at bounding box center [529, 168] width 4 height 4
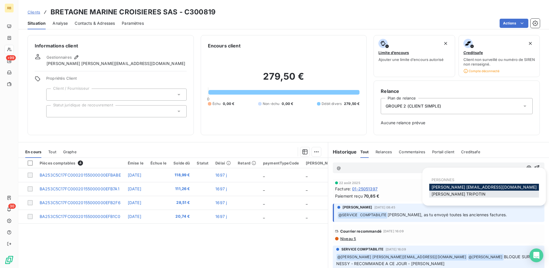
click at [463, 194] on span "[PERSON_NAME]" at bounding box center [459, 193] width 54 height 5
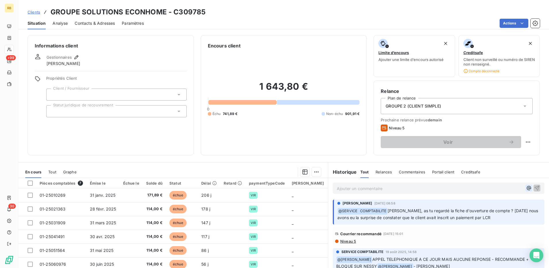
click at [526, 190] on icon "button" at bounding box center [529, 188] width 6 height 6
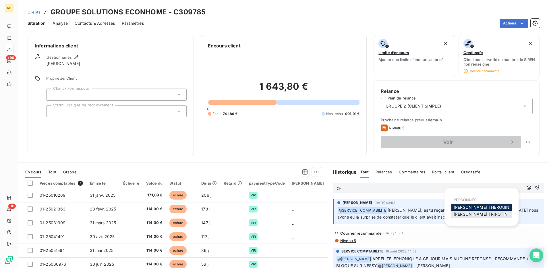
click at [473, 215] on span "[PERSON_NAME]" at bounding box center [481, 213] width 54 height 5
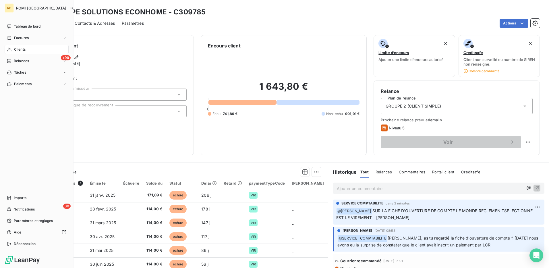
click at [23, 49] on span "Clients" at bounding box center [19, 49] width 11 height 5
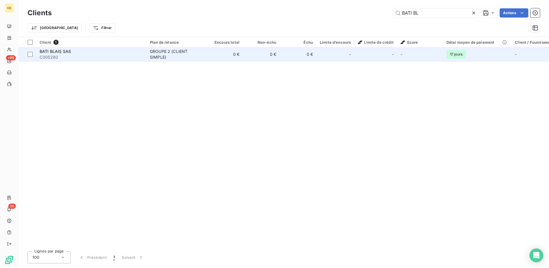
type input "BATI BL"
click at [126, 59] on span "C305280" at bounding box center [91, 57] width 103 height 6
